Goal: Task Accomplishment & Management: Use online tool/utility

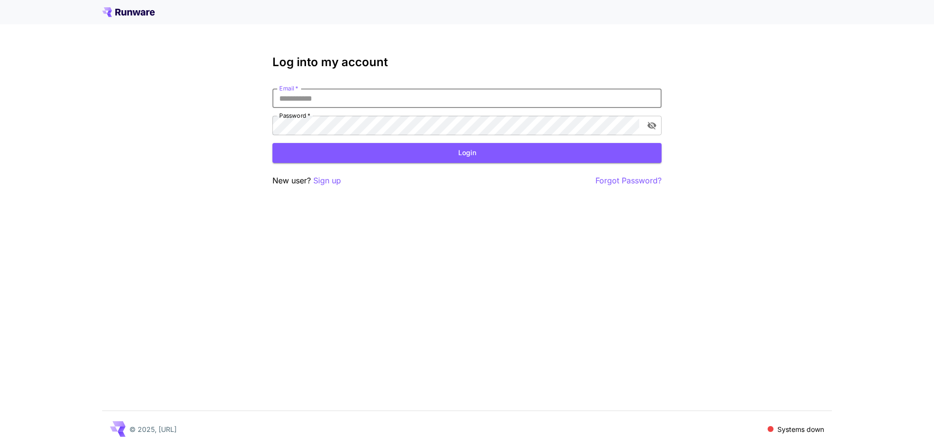
click at [312, 99] on input "Email   *" at bounding box center [467, 98] width 389 height 19
click at [305, 96] on input "Email   *" at bounding box center [467, 98] width 389 height 19
paste input "**********"
type input "**********"
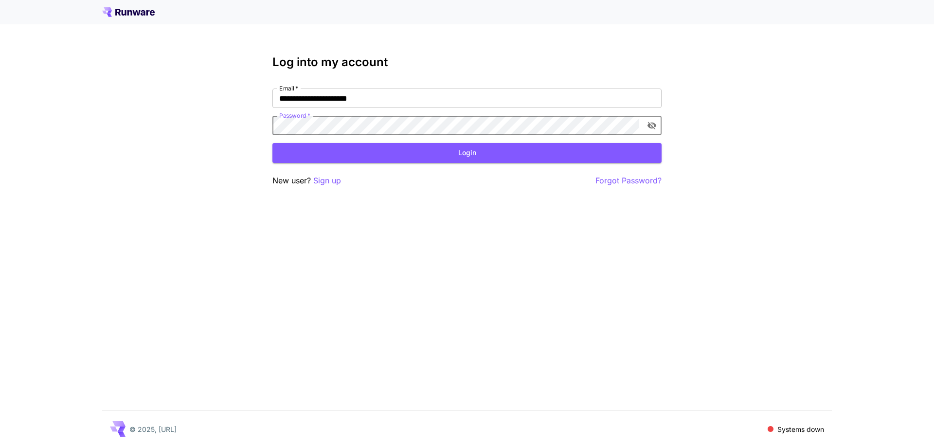
click button "Login" at bounding box center [467, 153] width 389 height 20
click at [650, 126] on icon "toggle password visibility" at bounding box center [652, 126] width 10 height 10
click at [330, 179] on p "Sign up" at bounding box center [327, 181] width 28 height 12
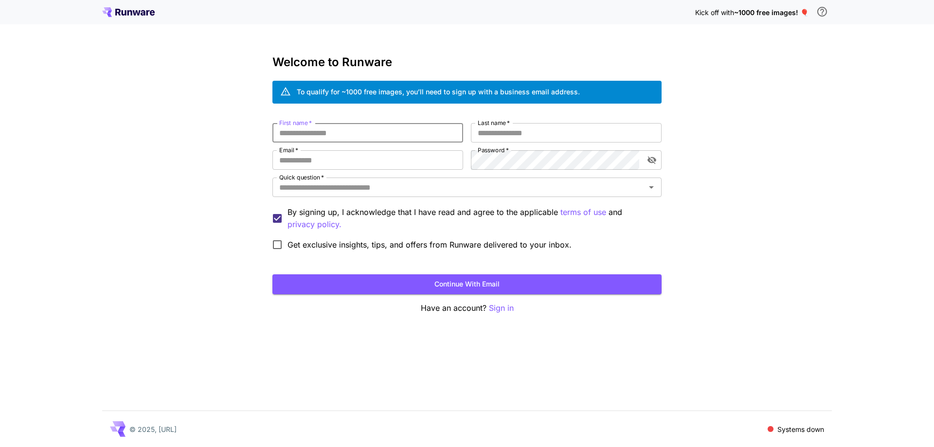
click at [346, 134] on input "First name   *" at bounding box center [368, 132] width 191 height 19
type input "*"
type input "*****"
type input "****"
type input "**********"
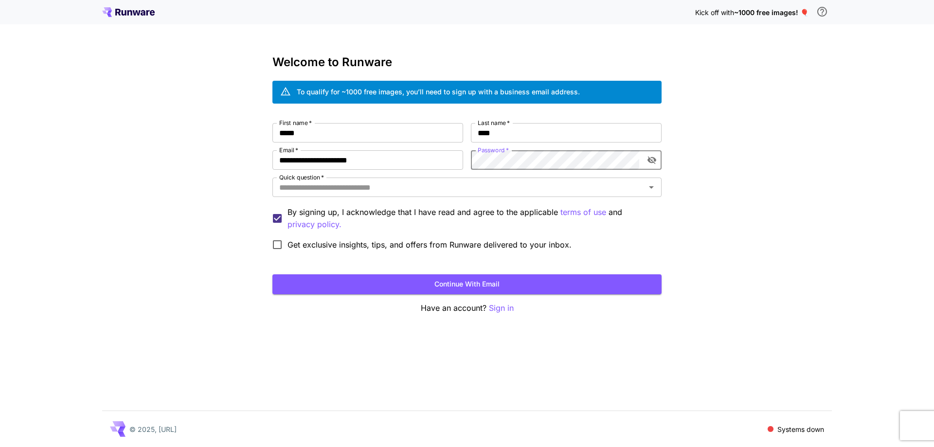
click at [652, 159] on icon "toggle password visibility" at bounding box center [652, 160] width 10 height 10
click at [607, 189] on input "Quick question   *" at bounding box center [458, 188] width 367 height 14
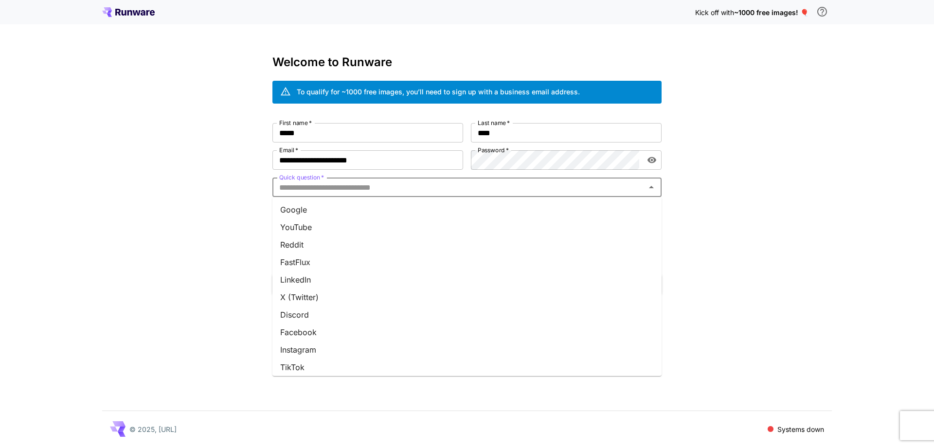
click at [437, 208] on li "Google" at bounding box center [467, 210] width 389 height 18
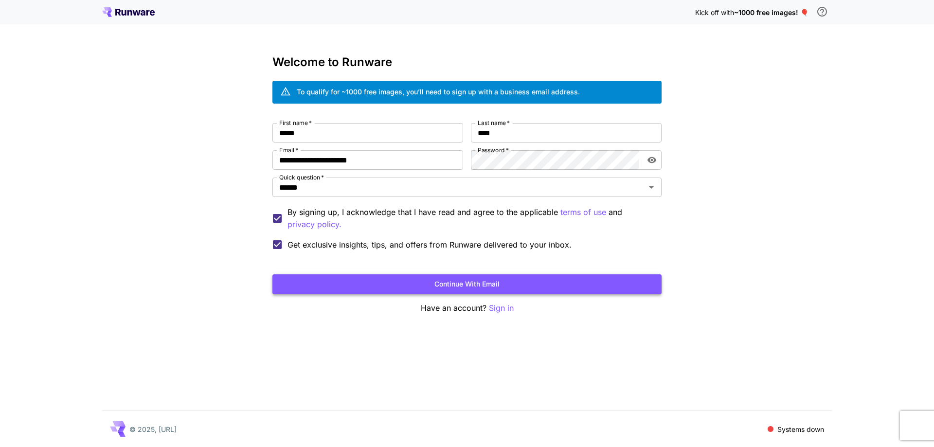
click at [363, 279] on button "Continue with email" at bounding box center [467, 284] width 389 height 20
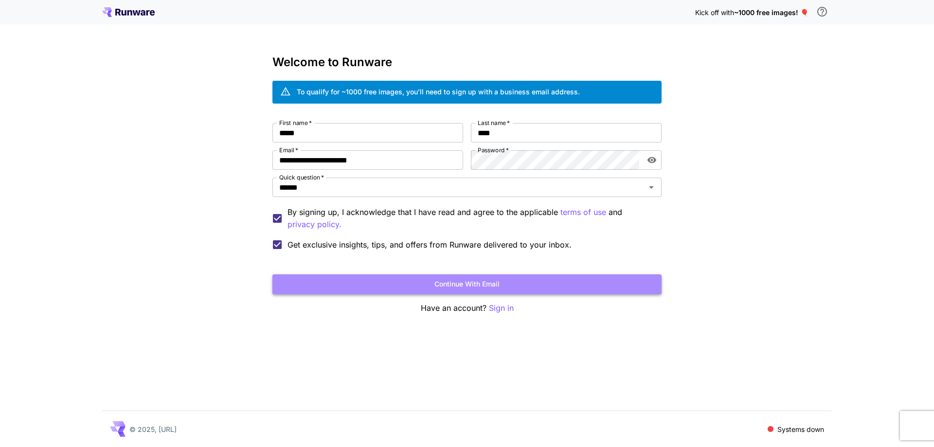
click at [449, 280] on button "Continue with email" at bounding box center [467, 284] width 389 height 20
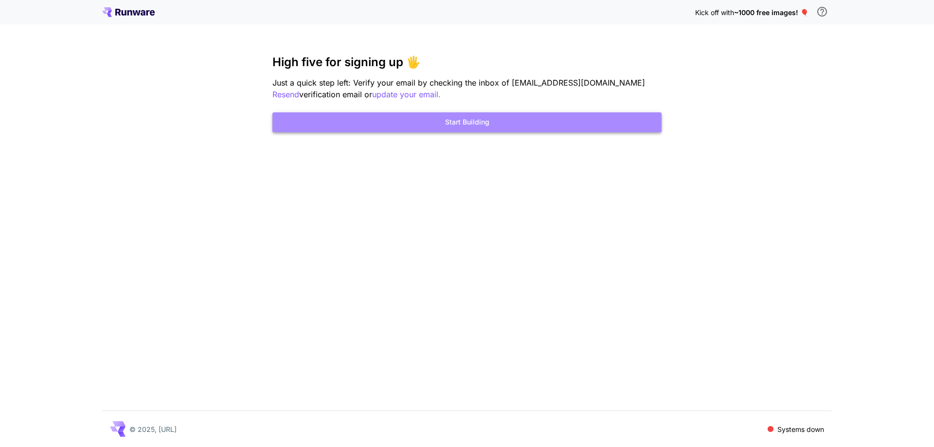
click at [491, 124] on button "Start Building" at bounding box center [467, 122] width 389 height 20
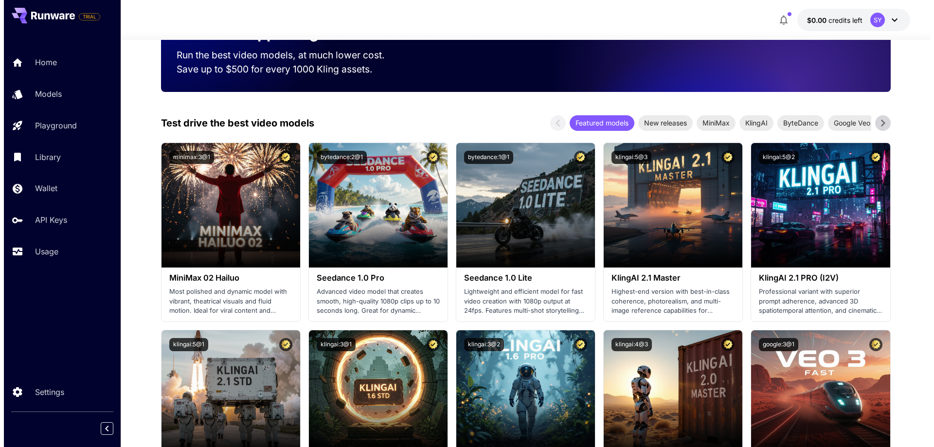
scroll to position [243, 0]
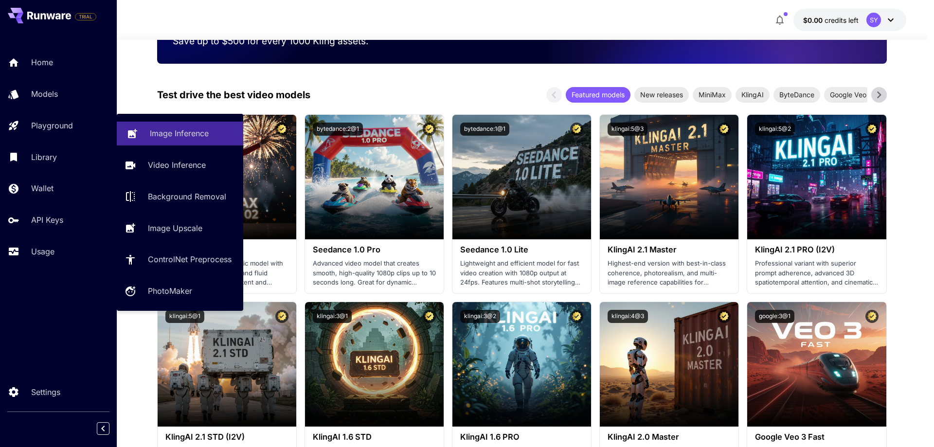
click at [142, 134] on link "Image Inference" at bounding box center [180, 134] width 127 height 24
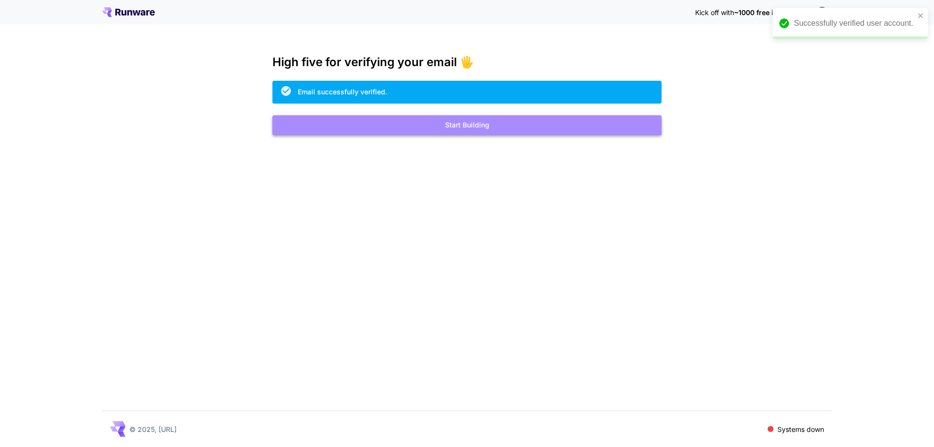
click at [483, 130] on button "Start Building" at bounding box center [467, 125] width 389 height 20
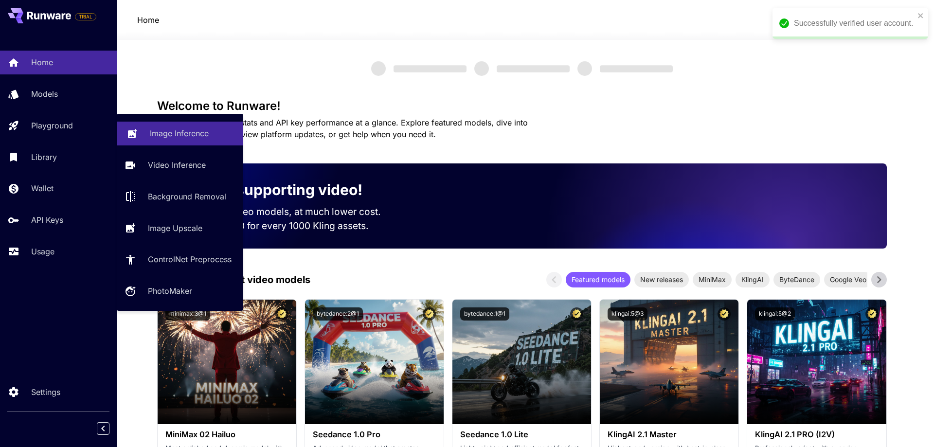
drag, startPoint x: 180, startPoint y: 139, endPoint x: 200, endPoint y: 137, distance: 20.1
click at [181, 139] on p "Image Inference" at bounding box center [179, 133] width 59 height 12
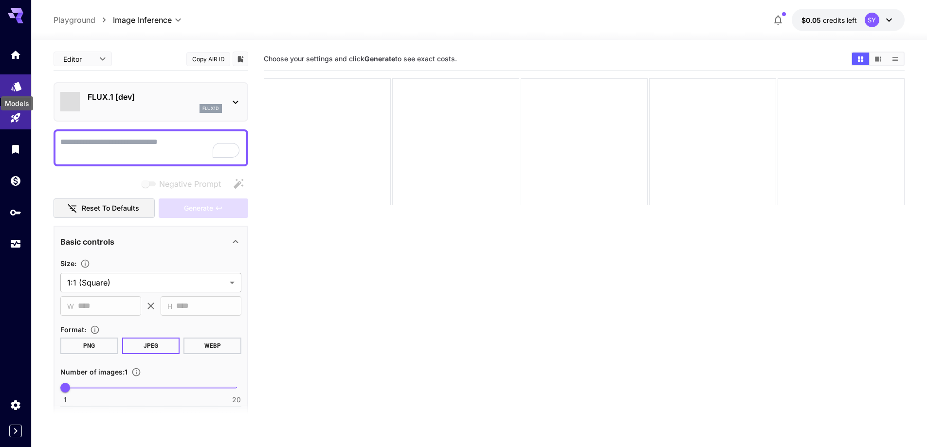
click at [19, 87] on icon "Models" at bounding box center [16, 83] width 10 height 9
click at [20, 85] on icon "Models" at bounding box center [16, 83] width 10 height 9
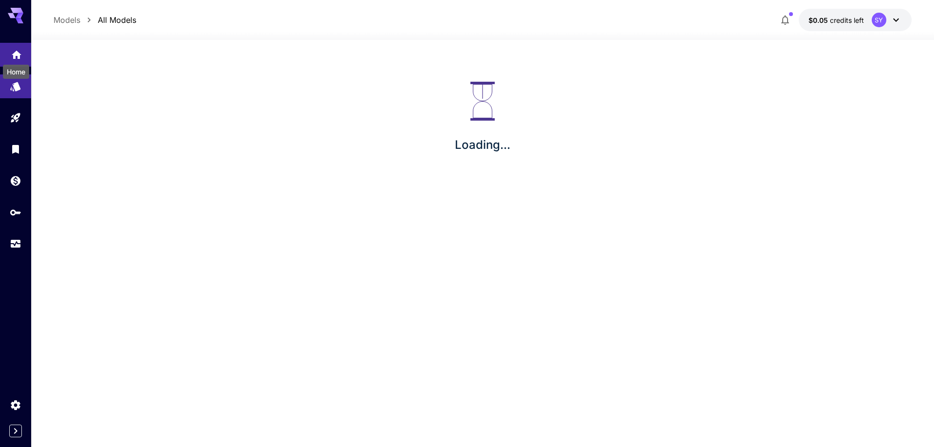
click at [15, 53] on icon "Home" at bounding box center [17, 52] width 10 height 8
